Goal: Check status

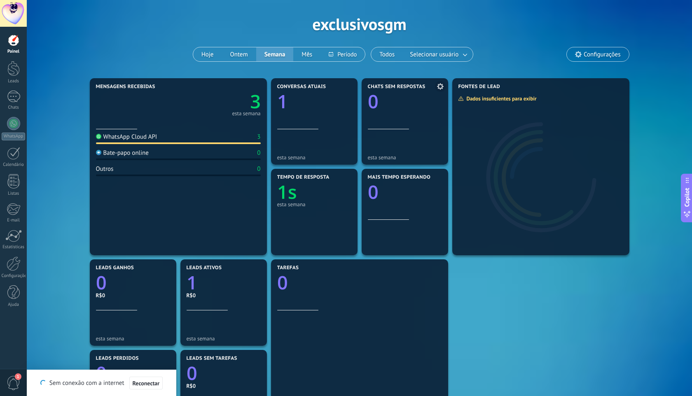
scroll to position [79, 0]
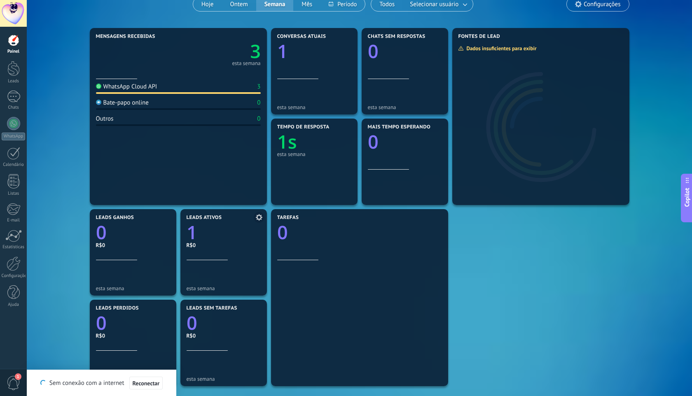
click at [223, 229] on icon "1" at bounding box center [224, 230] width 74 height 19
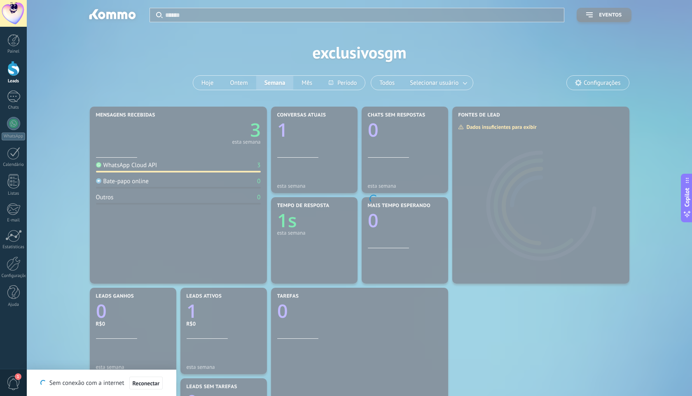
click at [222, 220] on body ".abecls-1,.abecls-2{fill-rule:evenodd}.abecls-2{fill:#fff} .abhcls-1{fill:none}…" at bounding box center [346, 198] width 692 height 396
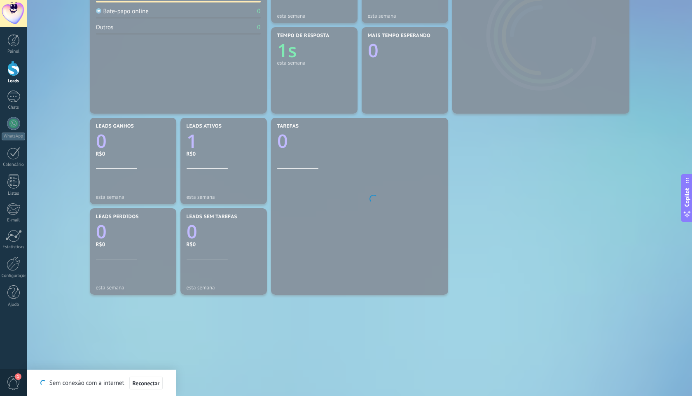
scroll to position [187, 0]
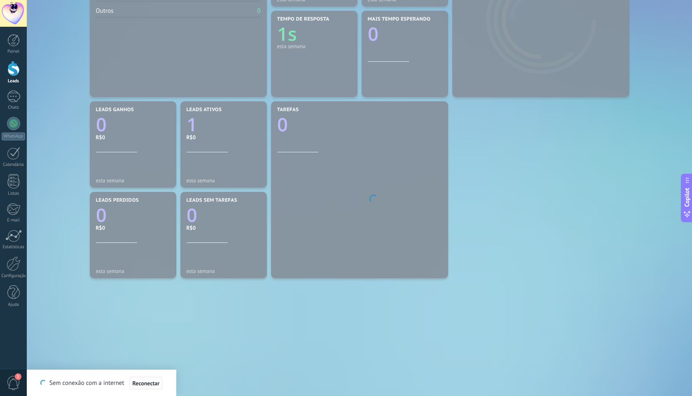
click at [155, 382] on span "Reconectar" at bounding box center [146, 384] width 27 height 6
